Goal: Task Accomplishment & Management: Complete application form

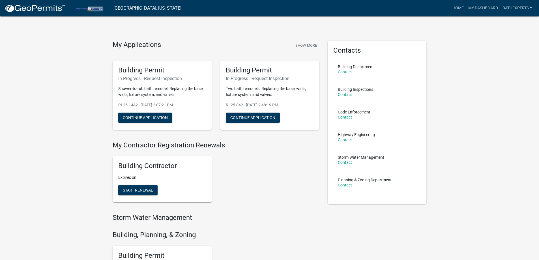
click at [218, 188] on div "Building Contractor Expires on Start Renewal" at bounding box center [215, 179] width 215 height 55
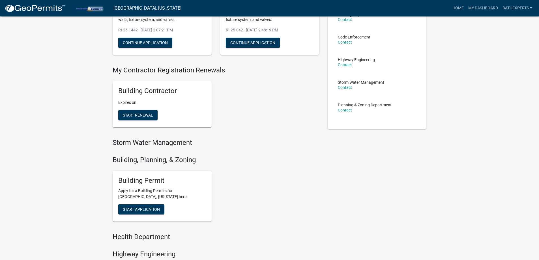
scroll to position [85, 0]
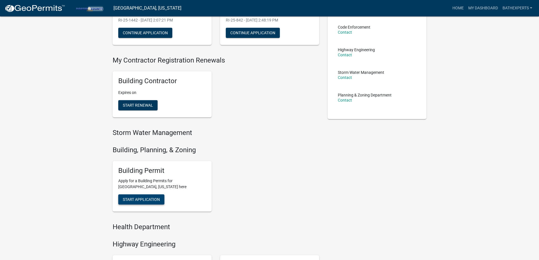
click at [153, 197] on span "Start Application" at bounding box center [141, 199] width 37 height 5
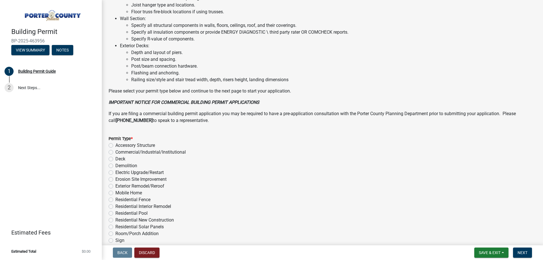
scroll to position [368, 0]
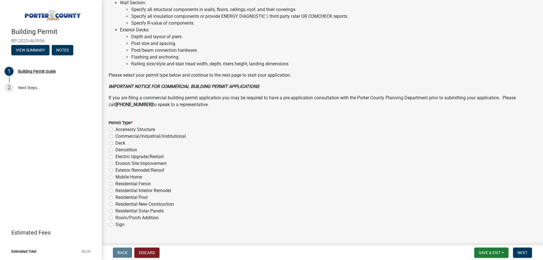
click at [115, 192] on label "Residential Interior Remodel" at bounding box center [143, 190] width 56 height 7
click at [115, 191] on input "Residential Interior Remodel" at bounding box center [117, 189] width 4 height 4
radio input "true"
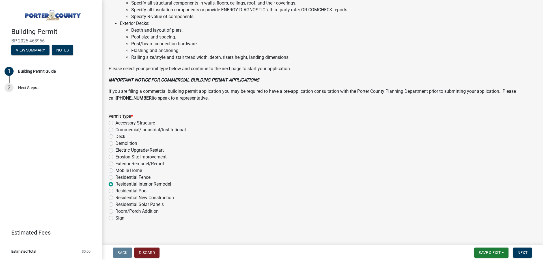
scroll to position [380, 0]
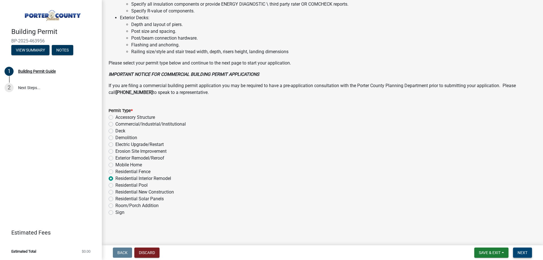
click at [523, 255] on span "Next" at bounding box center [523, 252] width 10 height 5
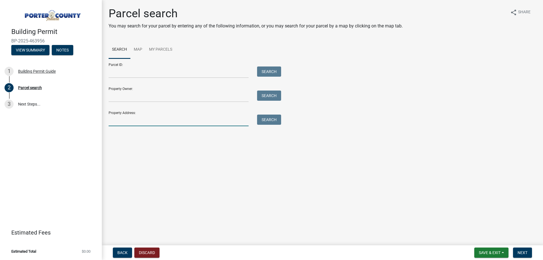
click at [135, 119] on input "Property Address:" at bounding box center [179, 121] width 140 height 12
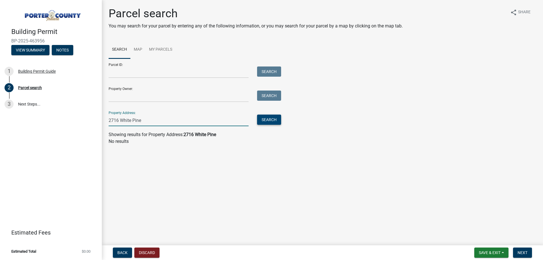
click at [271, 119] on button "Search" at bounding box center [269, 120] width 24 height 10
drag, startPoint x: 147, startPoint y: 123, endPoint x: 133, endPoint y: 125, distance: 14.2
click at [133, 125] on input "2716 White Pine" at bounding box center [179, 121] width 140 height 12
type input "2716 White"
click at [274, 120] on button "Search" at bounding box center [269, 120] width 24 height 10
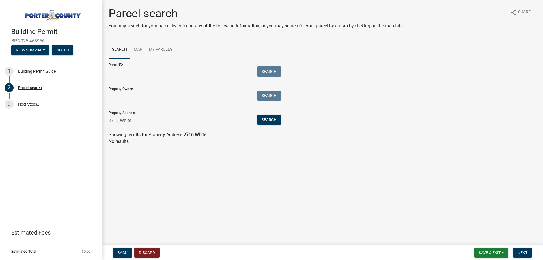
click at [401, 152] on main "Parcel search You may search for your parcel by entering any of the following i…" at bounding box center [322, 121] width 441 height 243
drag, startPoint x: 140, startPoint y: 122, endPoint x: 85, endPoint y: 119, distance: 55.2
click at [70, 121] on div "Building Permit BP-2025-463956 View Summary Notes 1 Building Permit Guide 2 Par…" at bounding box center [271, 130] width 543 height 260
click at [131, 102] on input "Property Owner:" at bounding box center [179, 96] width 140 height 12
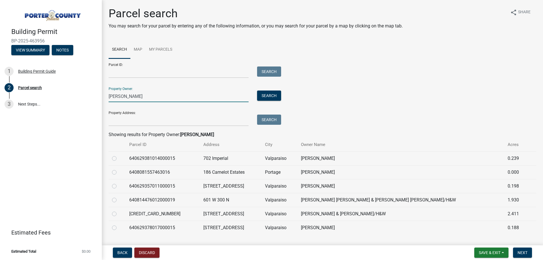
scroll to position [14, 0]
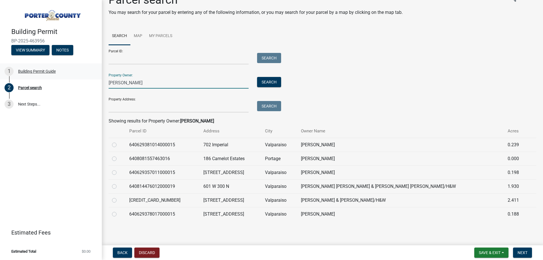
type input "Conners"
drag, startPoint x: 145, startPoint y: 83, endPoint x: 91, endPoint y: 83, distance: 53.5
click at [91, 83] on div "Building Permit BP-2025-463956 View Summary Notes 1 Building Permit Guide 2 Par…" at bounding box center [271, 130] width 543 height 260
click at [137, 35] on link "Map" at bounding box center [137, 36] width 15 height 18
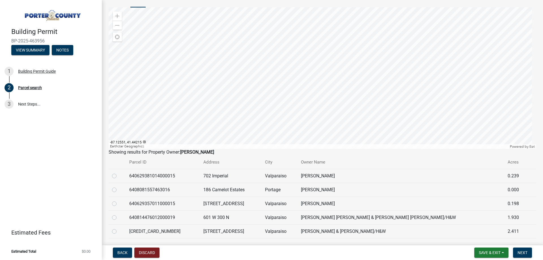
scroll to position [0, 0]
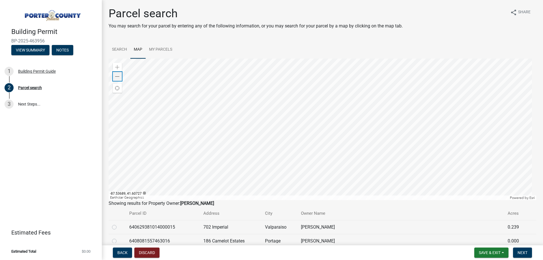
click at [118, 75] on span at bounding box center [117, 76] width 5 height 5
click at [119, 68] on span at bounding box center [117, 67] width 5 height 5
click at [324, 134] on div at bounding box center [323, 129] width 428 height 141
click at [117, 66] on span at bounding box center [117, 67] width 5 height 5
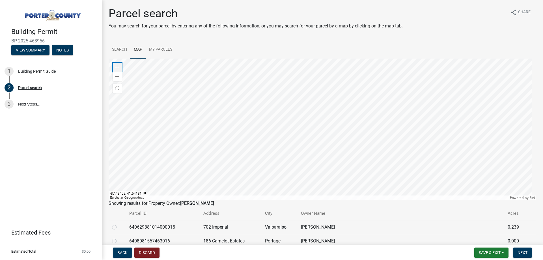
click at [117, 66] on span at bounding box center [117, 67] width 5 height 5
click at [118, 77] on span at bounding box center [117, 76] width 5 height 5
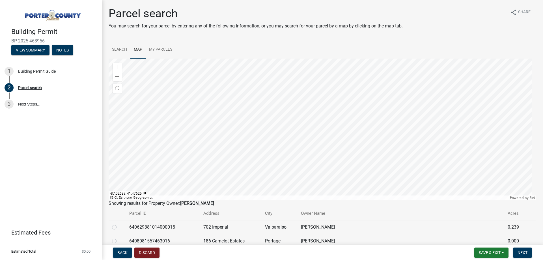
click at [265, 133] on div at bounding box center [323, 129] width 428 height 141
click at [117, 64] on div "Zoom in" at bounding box center [117, 67] width 9 height 9
click at [266, 161] on div at bounding box center [323, 129] width 428 height 141
click at [114, 66] on div "Zoom in" at bounding box center [117, 67] width 9 height 9
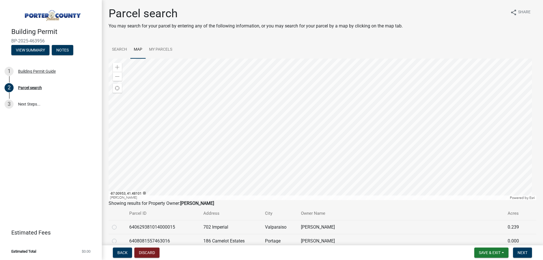
click at [289, 84] on div at bounding box center [323, 129] width 428 height 141
click at [220, 187] on div at bounding box center [323, 129] width 428 height 141
click at [117, 65] on div "Zoom in" at bounding box center [117, 67] width 9 height 9
click at [427, 161] on div at bounding box center [323, 129] width 428 height 141
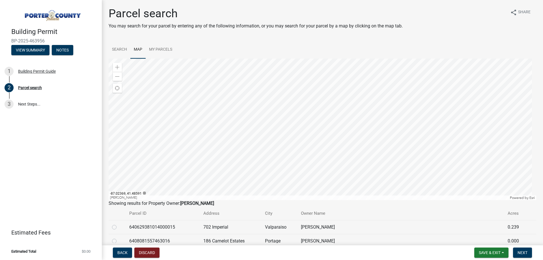
click at [352, 122] on div at bounding box center [323, 129] width 428 height 141
click at [221, 120] on div at bounding box center [323, 129] width 428 height 141
click at [268, 116] on div at bounding box center [323, 129] width 428 height 141
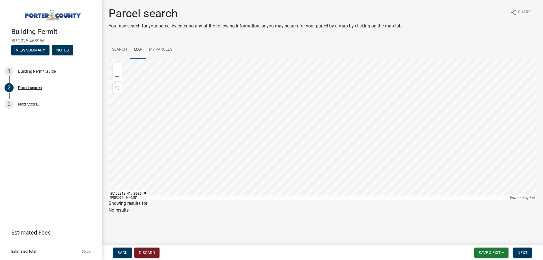
click at [286, 130] on div at bounding box center [323, 129] width 428 height 141
click at [158, 45] on link "My Parcels" at bounding box center [161, 50] width 30 height 18
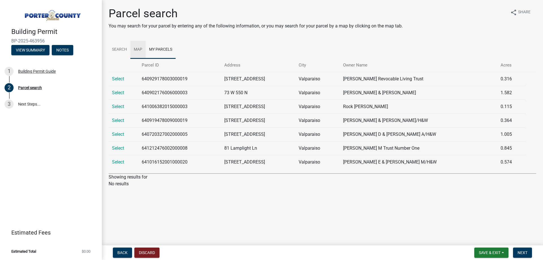
click at [137, 48] on link "Map" at bounding box center [137, 50] width 15 height 18
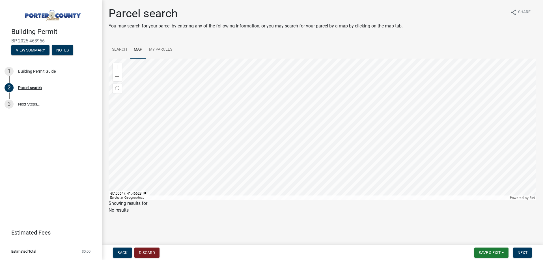
click at [302, 145] on div at bounding box center [323, 129] width 428 height 141
click at [114, 65] on div "Zoom in" at bounding box center [117, 67] width 9 height 9
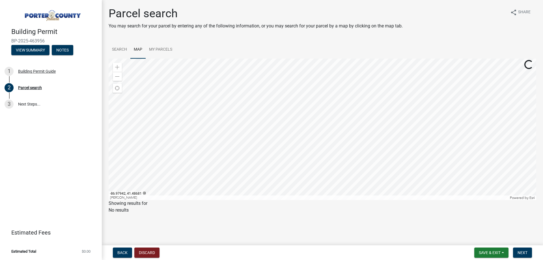
click at [464, 152] on div at bounding box center [323, 129] width 428 height 141
click at [353, 144] on div at bounding box center [323, 129] width 428 height 141
click at [120, 66] on div "Zoom in" at bounding box center [117, 67] width 9 height 9
click at [239, 131] on div at bounding box center [323, 129] width 428 height 141
click at [286, 129] on div at bounding box center [323, 129] width 428 height 141
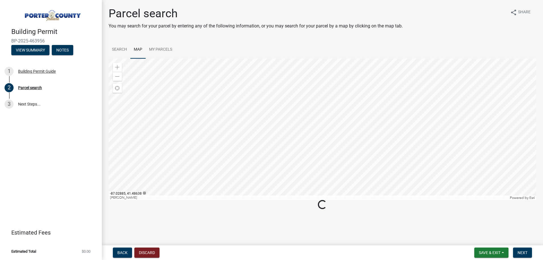
click at [287, 127] on div at bounding box center [323, 129] width 428 height 141
click at [298, 139] on div at bounding box center [323, 129] width 428 height 141
click at [288, 128] on div at bounding box center [323, 129] width 428 height 141
click at [121, 50] on link "Search" at bounding box center [120, 50] width 22 height 18
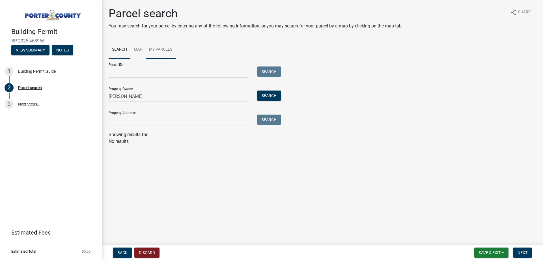
click at [160, 48] on link "My Parcels" at bounding box center [161, 50] width 30 height 18
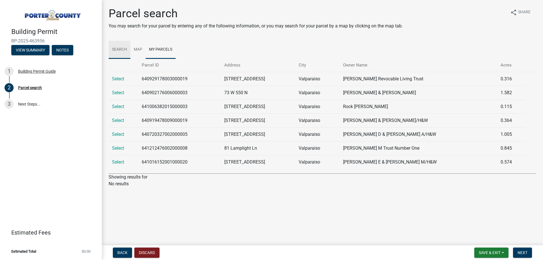
click at [117, 45] on link "Search" at bounding box center [120, 50] width 22 height 18
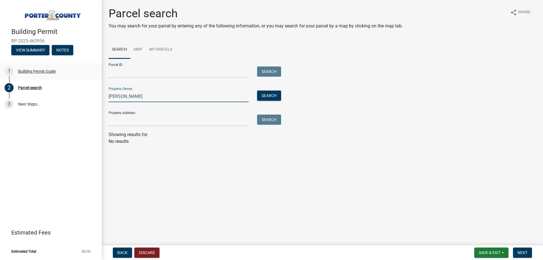
drag, startPoint x: 145, startPoint y: 98, endPoint x: 17, endPoint y: 77, distance: 129.9
click at [17, 77] on div "Building Permit BP-2025-463956 View Summary Notes 1 Building Permit Guide 2 Par…" at bounding box center [271, 130] width 543 height 260
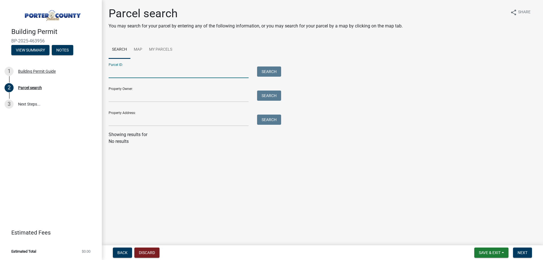
click at [155, 73] on input "Parcel ID:" at bounding box center [179, 72] width 140 height 12
paste input "641018279000000004"
type input "641018279000000004"
drag, startPoint x: 276, startPoint y: 69, endPoint x: 276, endPoint y: 89, distance: 20.4
click at [277, 69] on button "Search" at bounding box center [269, 71] width 24 height 10
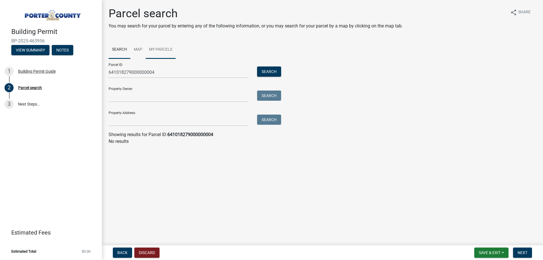
click at [167, 46] on link "My Parcels" at bounding box center [161, 50] width 30 height 18
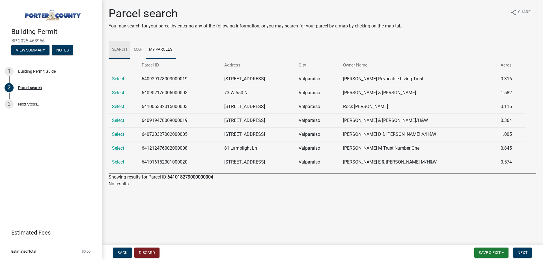
click at [119, 49] on link "Search" at bounding box center [120, 50] width 22 height 18
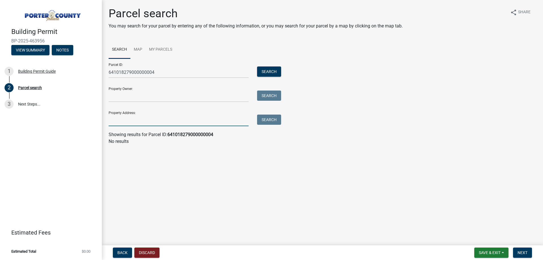
click at [168, 125] on input "Property Address:" at bounding box center [179, 121] width 140 height 12
click at [125, 118] on input "Property Address:" at bounding box center [179, 121] width 140 height 12
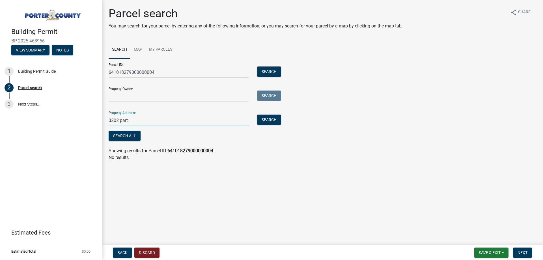
type input "3202 part"
click at [257, 66] on button "Search" at bounding box center [269, 71] width 24 height 10
drag, startPoint x: 59, startPoint y: 61, endPoint x: -12, endPoint y: 62, distance: 70.1
click at [0, 62] on html "Internet Explorer does NOT work with GeoPermits. Get a new browser for more sec…" at bounding box center [271, 130] width 543 height 260
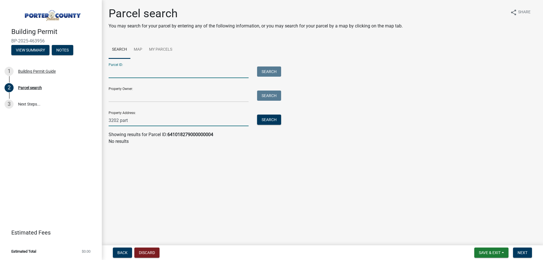
click at [148, 116] on input "3202 part" at bounding box center [179, 121] width 140 height 12
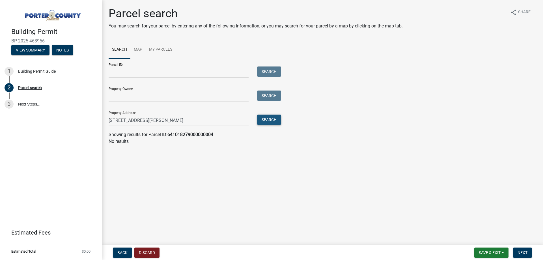
click at [270, 124] on button "Search" at bounding box center [269, 120] width 24 height 10
drag, startPoint x: 158, startPoint y: 120, endPoint x: 120, endPoint y: 121, distance: 37.1
click at [120, 121] on input "3202 partridge ct" at bounding box center [179, 121] width 140 height 12
click at [277, 119] on button "Search" at bounding box center [269, 120] width 24 height 10
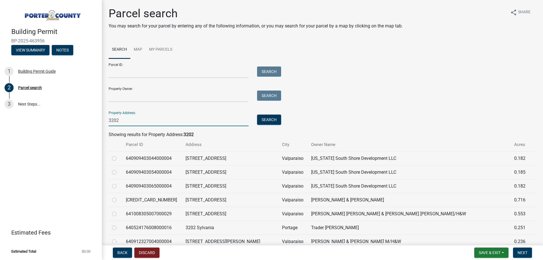
click at [113, 123] on input "3202" at bounding box center [179, 121] width 140 height 12
type input "3802 par"
click at [270, 117] on button "Search" at bounding box center [269, 120] width 24 height 10
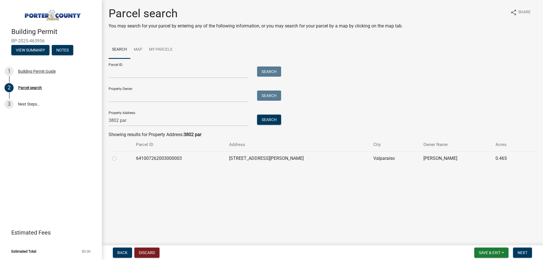
click at [119, 155] on label at bounding box center [119, 155] width 0 height 0
click at [119, 158] on input "radio" at bounding box center [121, 157] width 4 height 4
radio input "true"
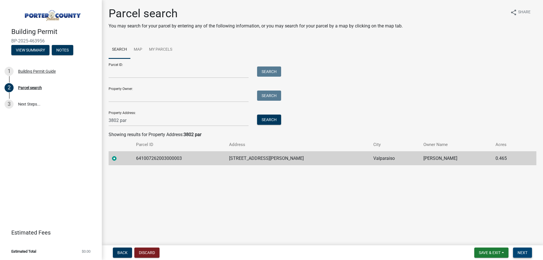
click at [523, 252] on span "Next" at bounding box center [523, 252] width 10 height 5
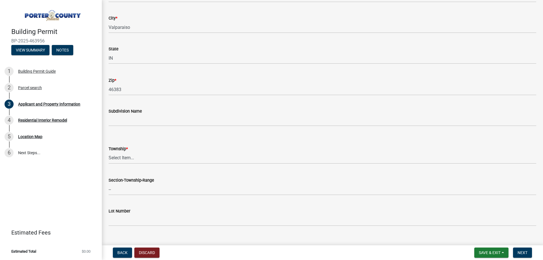
scroll to position [141, 0]
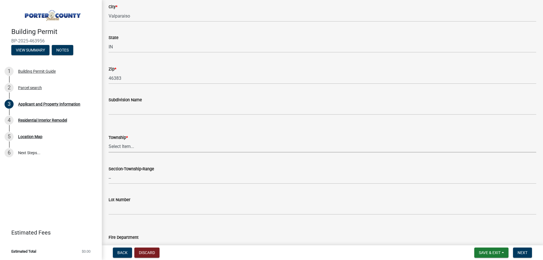
click at [150, 147] on select "Select Item... Boone Center Jackson Liberty Morgan Pine Pleasant Portage Porter…" at bounding box center [323, 147] width 428 height 12
click at [109, 141] on select "Select Item... Boone Center Jackson Liberty Morgan Pine Pleasant Portage Porter…" at bounding box center [323, 147] width 428 height 12
select select "6f5aa9ae-62ac-41bd-979a-9c71eae504cc"
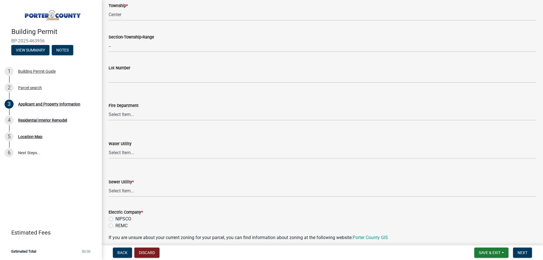
scroll to position [283, 0]
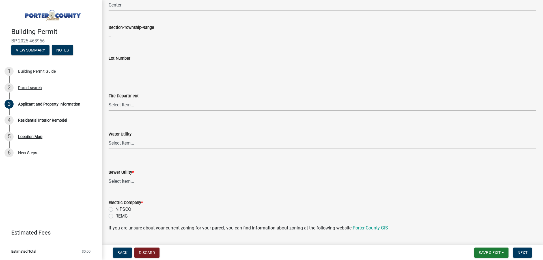
click at [132, 143] on select "Select Item... Aqua Indiana Inc Damon Run Indiana American Water Nature Works P…" at bounding box center [323, 143] width 428 height 12
click at [102, 147] on div "Applicant and Property Information share Share Property Location Information Pa…" at bounding box center [322, 232] width 441 height 1017
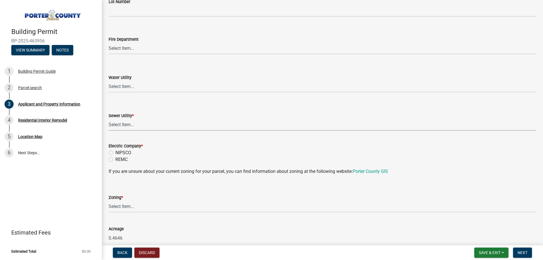
click at [119, 126] on select "Select Item... Aqua Indiana Inc Damon Run Falling Waters Lake Eliza - LEACD Nat…" at bounding box center [323, 125] width 428 height 12
click at [109, 119] on select "Select Item... Aqua Indiana Inc Damon Run Falling Waters Lake Eliza - LEACD Nat…" at bounding box center [323, 125] width 428 height 12
select select "c796f995-08fe-487b-a20e-70ab553361d3"
click at [159, 213] on wm-data-entity-input "Zoning * Select Item... A1 A2 CH CM CN I1 I2 I3 IN MP OT P1 P2 PUD R1 R2 R3 R4 …" at bounding box center [323, 198] width 428 height 38
click at [157, 210] on select "Select Item... A1 A2 CH CM CN I1 I2 I3 IN MP OT P1 P2 PUD R1 R2 R3 R4 RL RR" at bounding box center [323, 207] width 428 height 12
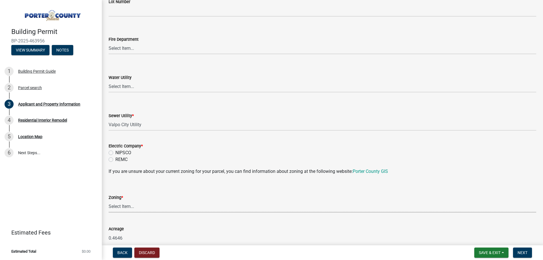
click at [184, 35] on form "Fire Department Select Item... Beverly Shores FD Burns Harbor FD Boone Grove FD…" at bounding box center [323, 41] width 428 height 25
click at [115, 154] on label "NIPSCO" at bounding box center [123, 152] width 16 height 7
click at [115, 153] on input "NIPSCO" at bounding box center [117, 151] width 4 height 4
radio input "true"
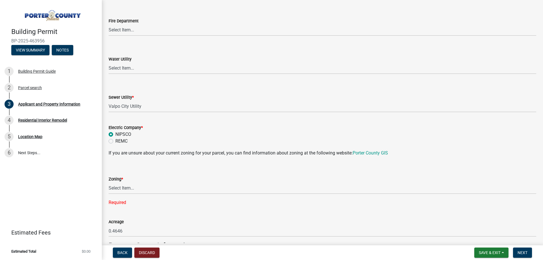
scroll to position [368, 0]
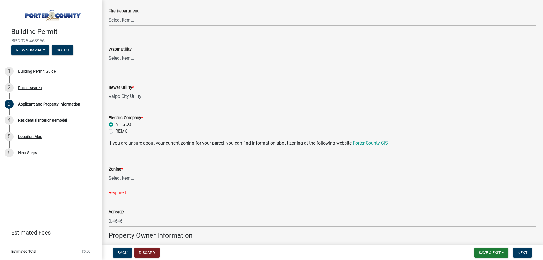
click at [144, 175] on select "Select Item... A1 A2 CH CM CN I1 I2 I3 IN MP OT P1 P2 PUD R1 R2 R3 R4 RL RR" at bounding box center [323, 179] width 428 height 12
click at [136, 176] on select "Select Item... A1 A2 CH CM CN I1 I2 I3 IN MP OT P1 P2 PUD R1 R2 R3 R4 RL RR" at bounding box center [323, 179] width 428 height 12
click at [109, 173] on select "Select Item... A1 A2 CH CM CN I1 I2 I3 IN MP OT P1 P2 PUD R1 R2 R3 R4 RL RR" at bounding box center [323, 179] width 428 height 12
select select "0d764019-f1ff-4f3b-9299-33f0d080acc7"
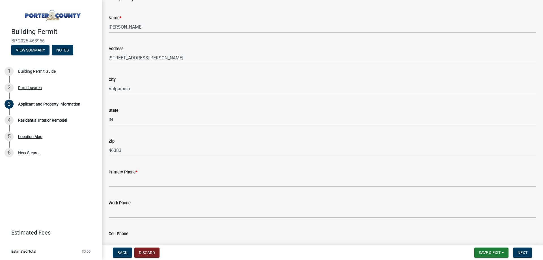
scroll to position [622, 0]
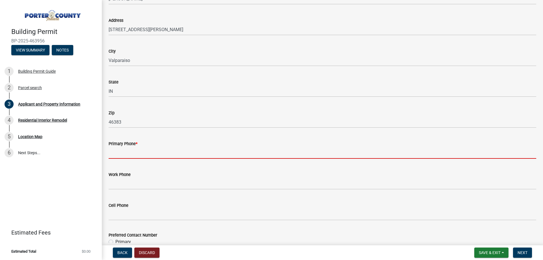
click at [163, 153] on input "Primary Phone *" at bounding box center [323, 153] width 428 height 12
paste input "(219)477-7081"
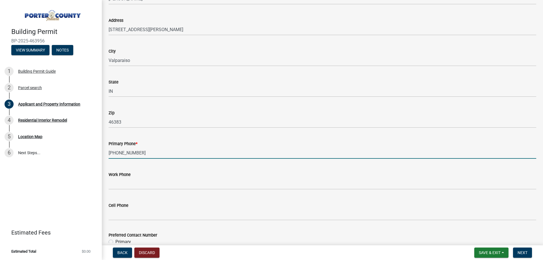
type input "(219)477-7081"
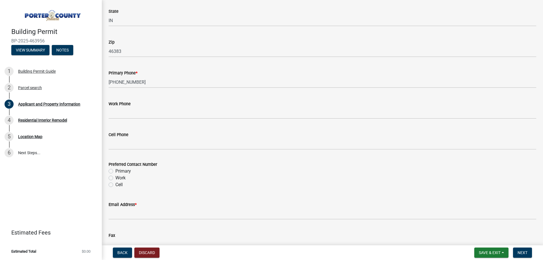
scroll to position [707, 0]
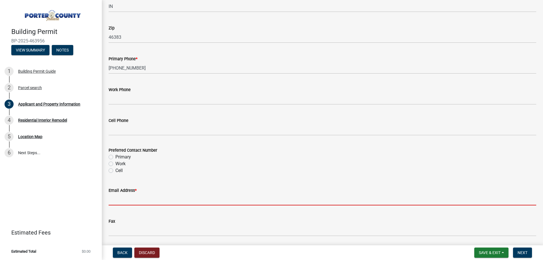
click at [146, 201] on input "Email Address *" at bounding box center [323, 200] width 428 height 12
paste input "Mdnondorf@hotmail.com"
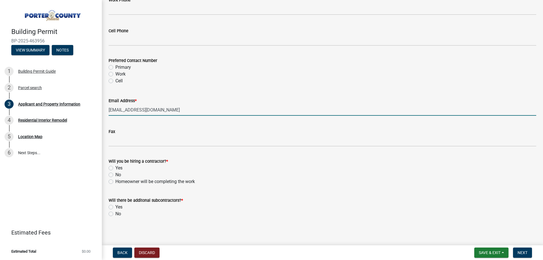
scroll to position [798, 0]
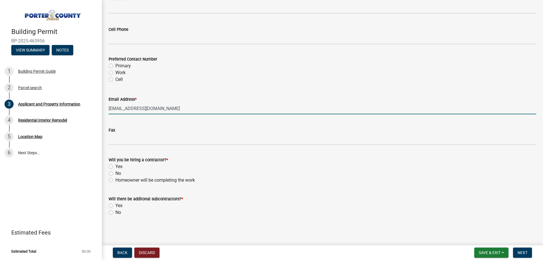
type input "Mdnondorf@hotmail.com"
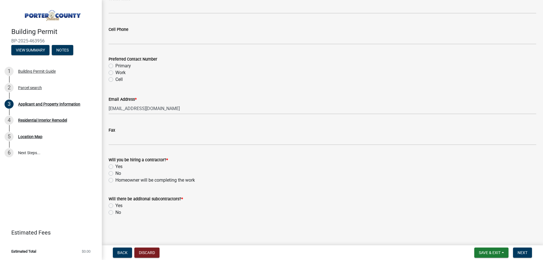
click at [112, 170] on div "No" at bounding box center [323, 173] width 428 height 7
click at [115, 172] on label "No" at bounding box center [118, 173] width 6 height 7
click at [115, 172] on input "No" at bounding box center [117, 172] width 4 height 4
radio input "true"
click at [115, 213] on label "No" at bounding box center [118, 212] width 6 height 7
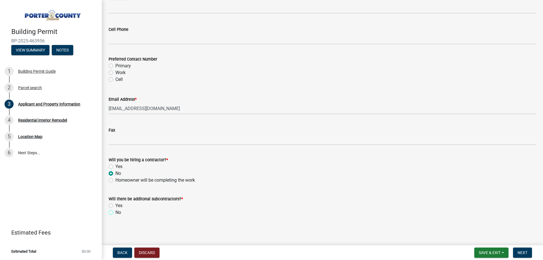
click at [115, 213] on input "No" at bounding box center [117, 211] width 4 height 4
radio input "true"
click at [115, 167] on label "Yes" at bounding box center [118, 166] width 7 height 7
click at [115, 167] on input "Yes" at bounding box center [117, 165] width 4 height 4
radio input "true"
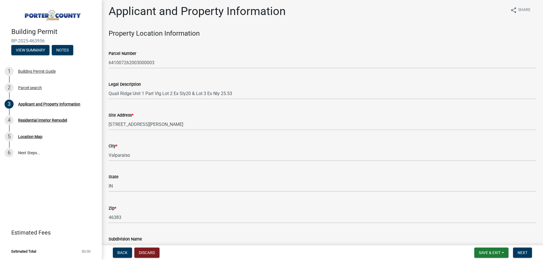
scroll to position [0, 0]
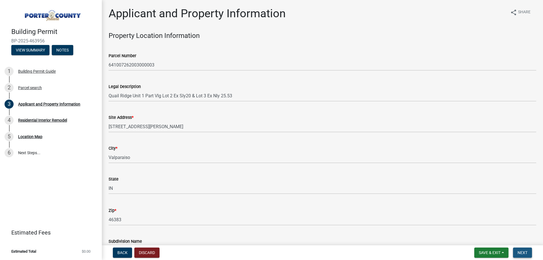
click at [523, 254] on span "Next" at bounding box center [523, 252] width 10 height 5
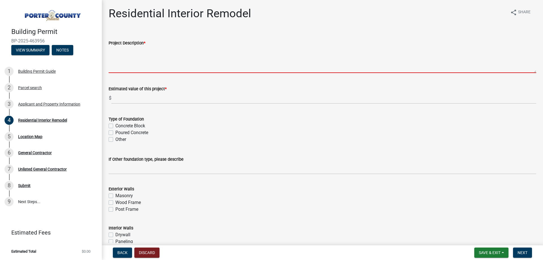
click at [130, 68] on textarea "Project Description *" at bounding box center [323, 59] width 428 height 27
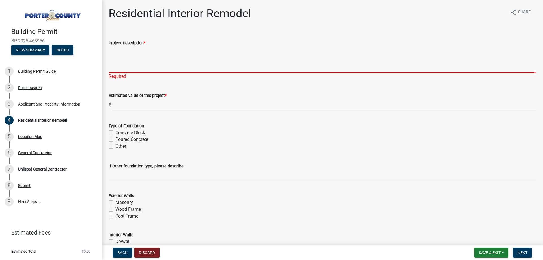
click at [151, 57] on textarea "Project Description *" at bounding box center [323, 59] width 428 height 27
paste textarea "Bath remodel. Replacing the base, walls, fixture system, and valves."
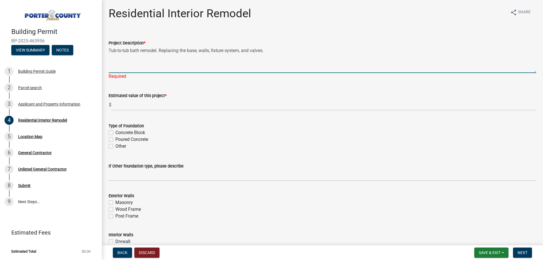
type textarea "Tub-to-tub bath remodel. Replacing the base, walls, fixture system, and valves."
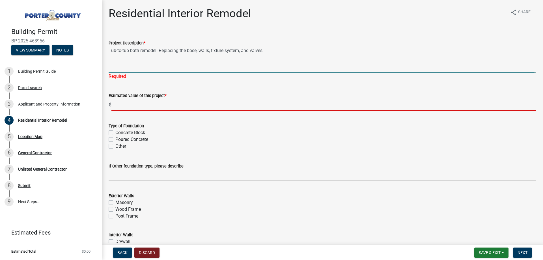
click at [153, 107] on wm-data-entity-input "Estimated value of this project * $" at bounding box center [323, 99] width 428 height 31
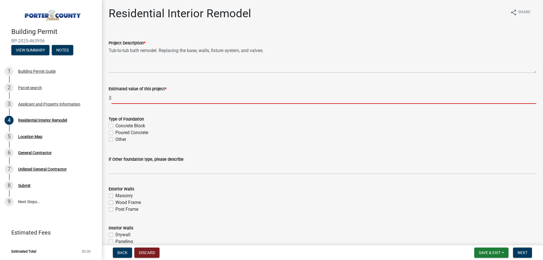
click at [161, 98] on input "text" at bounding box center [323, 98] width 425 height 12
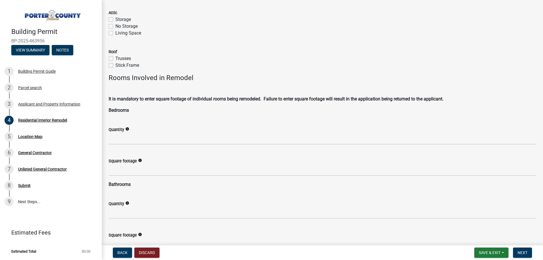
scroll to position [255, 0]
type input "13576"
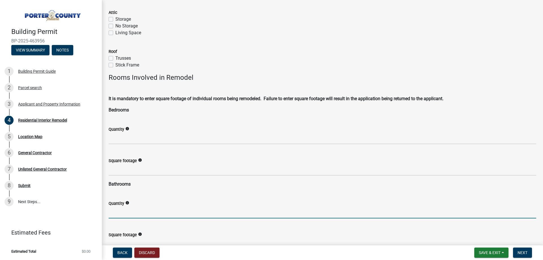
click at [140, 209] on input "text" at bounding box center [323, 213] width 428 height 12
type input "1"
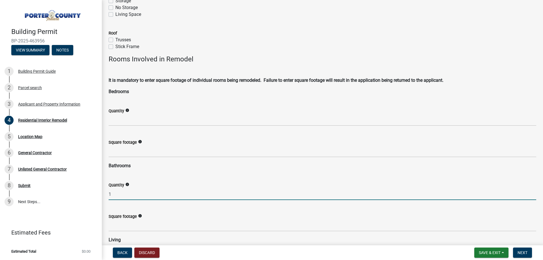
scroll to position [283, 0]
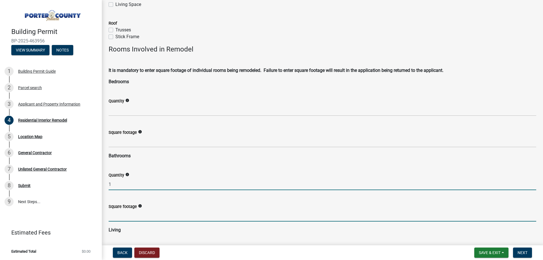
click at [136, 218] on input "text" at bounding box center [323, 216] width 428 height 12
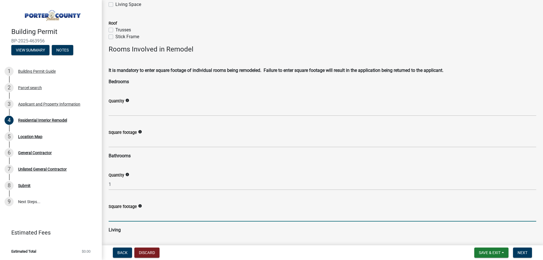
type input "40"
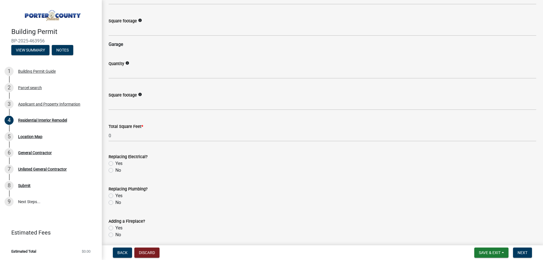
scroll to position [792, 0]
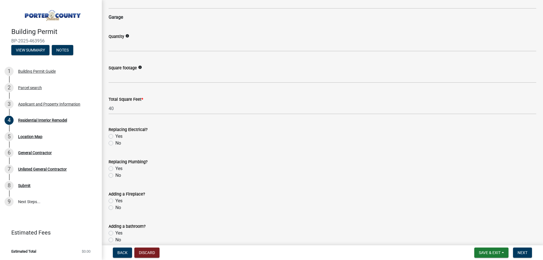
click at [115, 144] on label "No" at bounding box center [118, 143] width 6 height 7
click at [115, 143] on input "No" at bounding box center [117, 142] width 4 height 4
radio input "true"
click at [115, 169] on label "Yes" at bounding box center [118, 168] width 7 height 7
click at [115, 169] on input "Yes" at bounding box center [117, 167] width 4 height 4
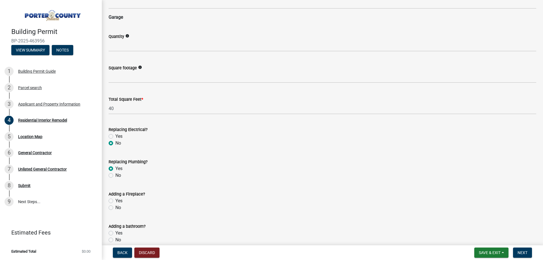
radio input "true"
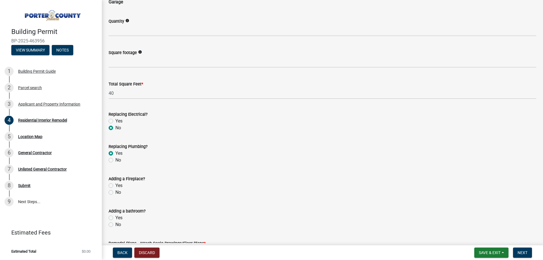
scroll to position [820, 0]
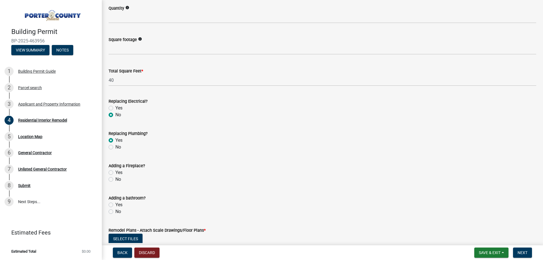
click at [115, 180] on label "No" at bounding box center [118, 179] width 6 height 7
click at [115, 180] on input "No" at bounding box center [117, 178] width 4 height 4
radio input "true"
click at [115, 212] on label "No" at bounding box center [118, 211] width 6 height 7
click at [115, 212] on input "No" at bounding box center [117, 210] width 4 height 4
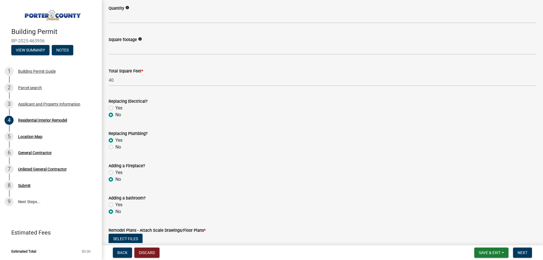
radio input "true"
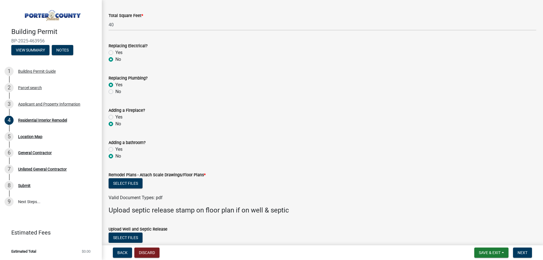
scroll to position [877, 0]
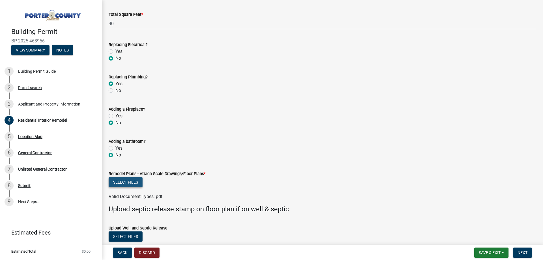
click at [130, 184] on button "Select files" at bounding box center [126, 182] width 34 height 10
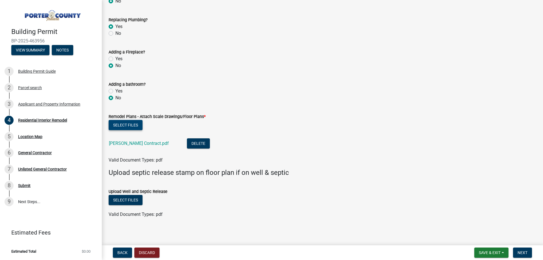
scroll to position [936, 0]
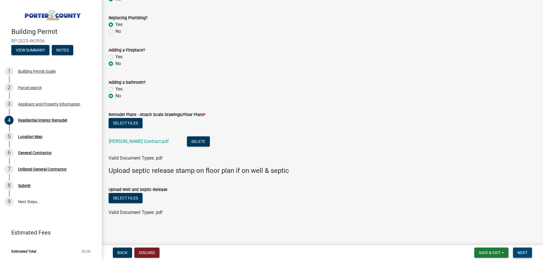
click at [520, 253] on span "Next" at bounding box center [523, 252] width 10 height 5
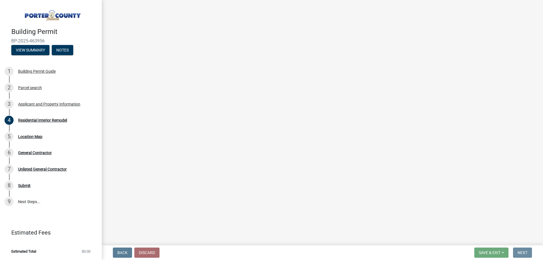
scroll to position [0, 0]
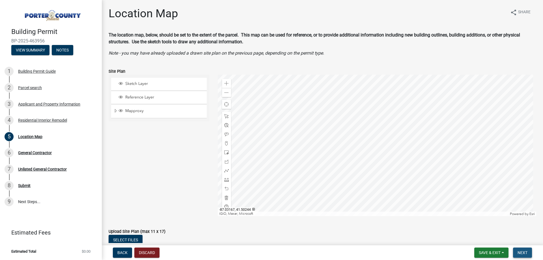
click at [524, 254] on span "Next" at bounding box center [523, 252] width 10 height 5
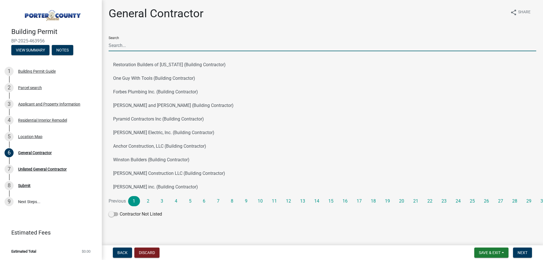
click at [132, 43] on input "Search" at bounding box center [323, 46] width 428 height 12
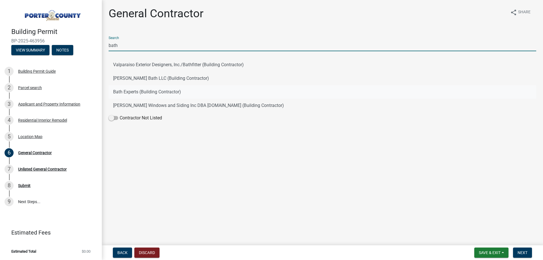
type input "bath"
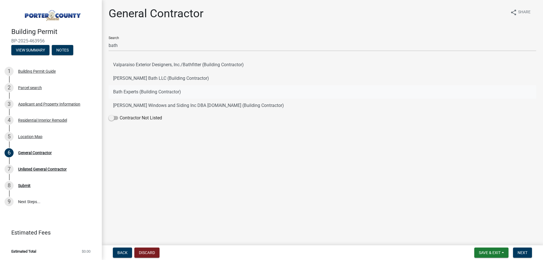
click at [164, 92] on button "Bath Experts (Building Contractor)" at bounding box center [323, 92] width 428 height 14
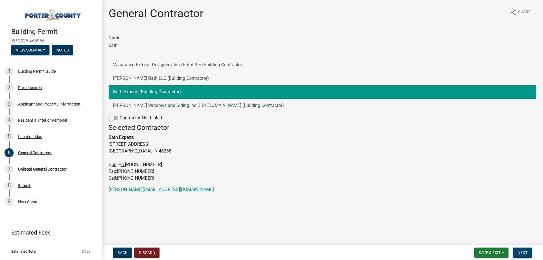
click at [529, 256] on button "Next" at bounding box center [522, 252] width 19 height 10
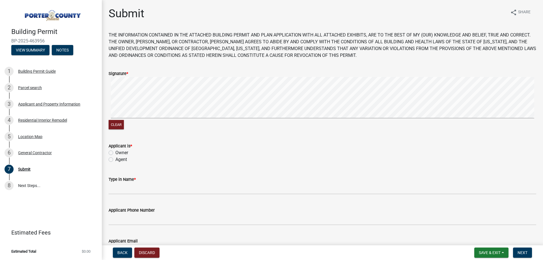
click at [190, 118] on signature-pad at bounding box center [323, 98] width 428 height 43
click at [249, 137] on wm-data-entity-input-list "THE INFORMATION CONTAINED IN THE ATTACHED BUILDING PERMIT AND PLAN APPLICATION …" at bounding box center [323, 164] width 428 height 264
click at [119, 123] on button "Clear" at bounding box center [116, 124] width 15 height 9
click at [120, 124] on button "Clear" at bounding box center [116, 124] width 15 height 9
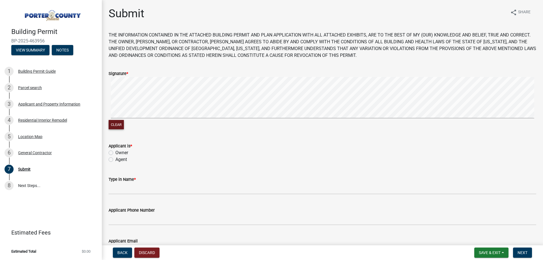
click at [183, 130] on div "Clear" at bounding box center [323, 104] width 428 height 54
click at [300, 129] on div "Clear" at bounding box center [323, 104] width 428 height 54
drag, startPoint x: 121, startPoint y: 126, endPoint x: 132, endPoint y: 120, distance: 13.4
click at [120, 126] on button "Clear" at bounding box center [116, 124] width 15 height 9
click at [293, 77] on form "Signature * Clear" at bounding box center [323, 96] width 428 height 67
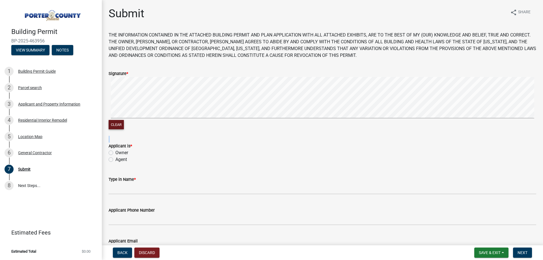
click at [119, 123] on button "Clear" at bounding box center [116, 124] width 15 height 9
click at [208, 128] on div "Clear" at bounding box center [323, 104] width 428 height 54
drag, startPoint x: 120, startPoint y: 123, endPoint x: 129, endPoint y: 119, distance: 9.2
click at [120, 123] on button "Clear" at bounding box center [116, 124] width 15 height 9
click at [206, 121] on div "Clear" at bounding box center [323, 104] width 428 height 54
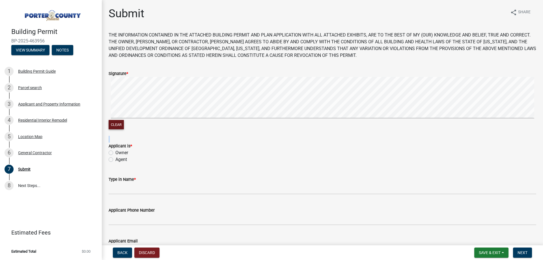
click at [244, 132] on wm-data-entity-input "Signature * Clear" at bounding box center [323, 99] width 428 height 72
drag, startPoint x: 109, startPoint y: 160, endPoint x: 115, endPoint y: 160, distance: 5.4
click at [115, 160] on label "Agent" at bounding box center [121, 159] width 12 height 7
click at [115, 160] on input "Agent" at bounding box center [117, 158] width 4 height 4
radio input "true"
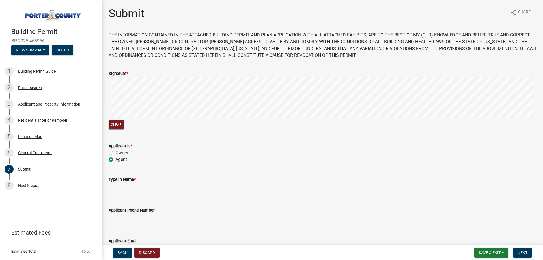
click at [141, 188] on input "Type in Name *" at bounding box center [323, 189] width 428 height 12
type input "Charles Swanson"
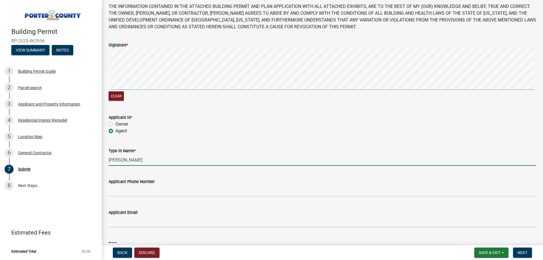
scroll to position [75, 0]
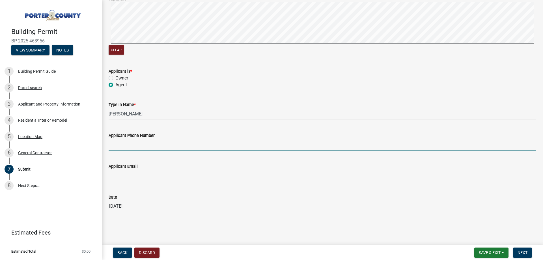
click at [144, 146] on input "Applicant Phone Number" at bounding box center [323, 145] width 428 height 12
type input "317-284-6852"
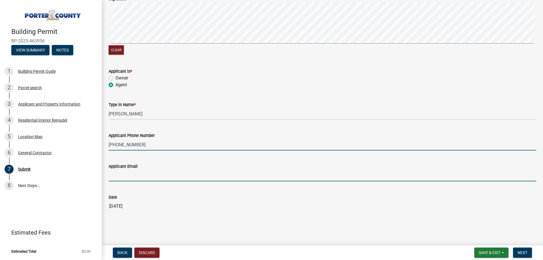
click at [147, 176] on input "Applicant Email" at bounding box center [323, 176] width 428 height 12
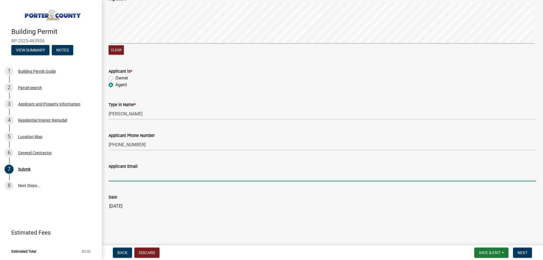
type input "permits@bathexperts.com"
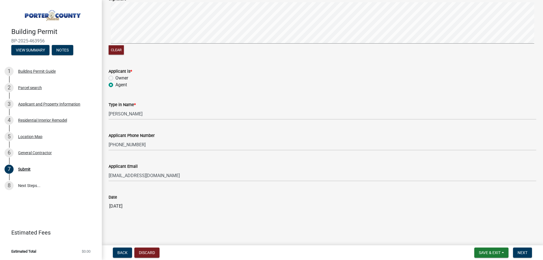
click at [154, 206] on input "08/14/2025" at bounding box center [323, 206] width 428 height 11
click at [526, 253] on span "Next" at bounding box center [523, 252] width 10 height 5
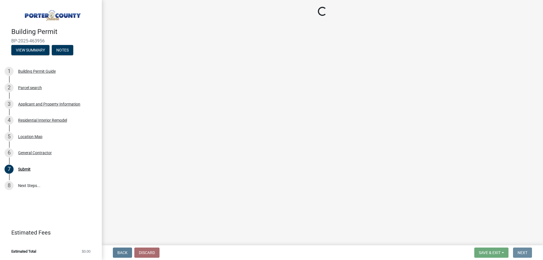
scroll to position [0, 0]
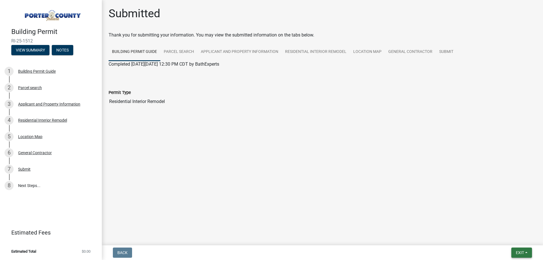
click at [516, 251] on span "Exit" at bounding box center [520, 252] width 8 height 5
click at [507, 239] on button "Save & Exit" at bounding box center [509, 238] width 45 height 14
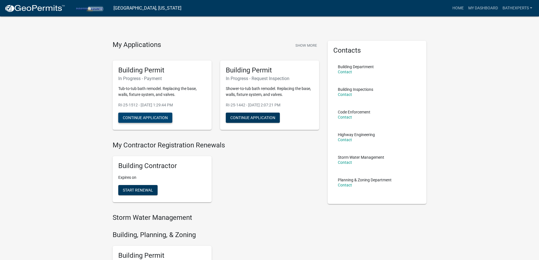
click at [150, 121] on button "Continue Application" at bounding box center [145, 118] width 54 height 10
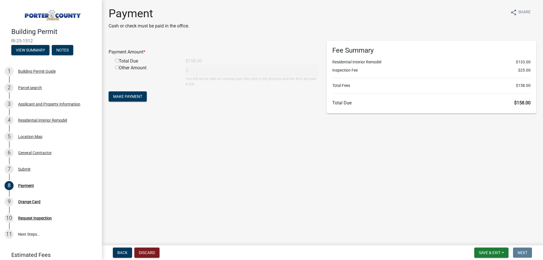
click at [117, 60] on input "radio" at bounding box center [117, 61] width 4 height 4
radio input "true"
type input "158"
click at [123, 100] on button "Make Payment" at bounding box center [128, 96] width 38 height 10
